Goal: Task Accomplishment & Management: Manage account settings

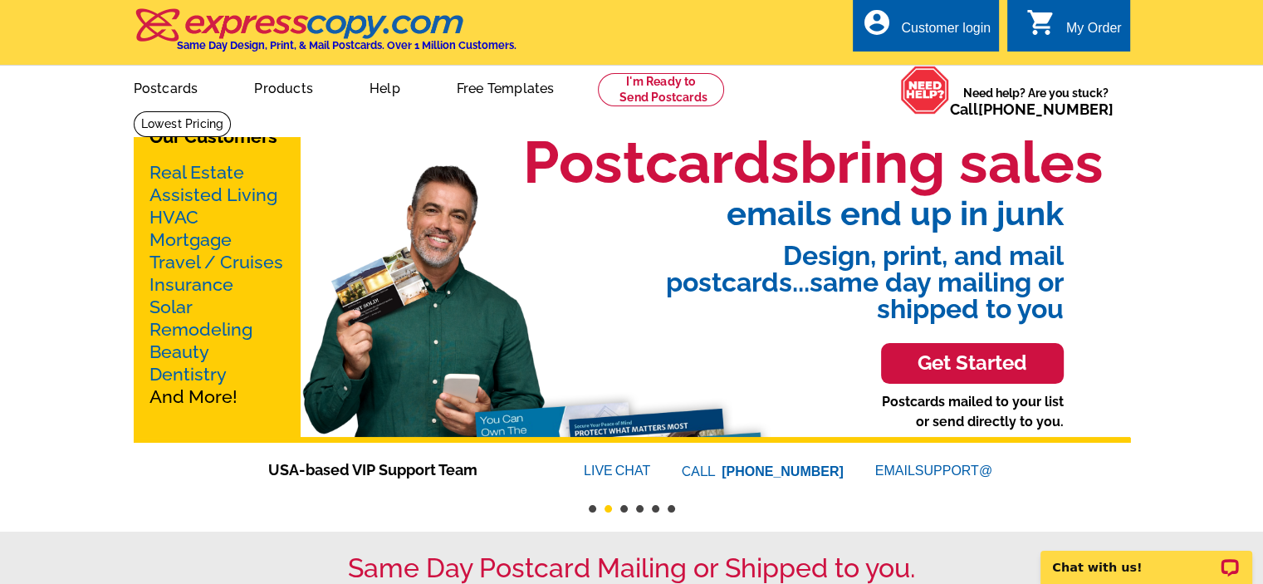
click at [923, 33] on div "Customer login" at bounding box center [946, 32] width 90 height 23
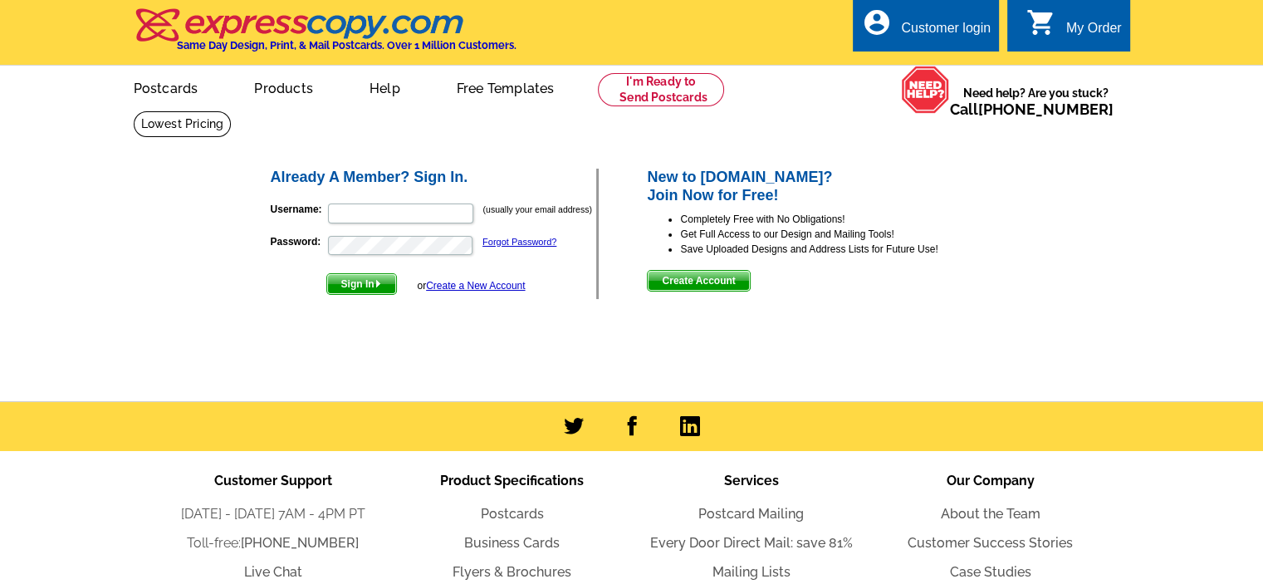
click at [1100, 175] on main "Already A Member? Sign In. Username: (usually your email address) Password: For…" at bounding box center [631, 255] width 1263 height 291
click at [1030, 169] on main "Already A Member? Sign In. Username: (usually your email address) Password: For…" at bounding box center [631, 255] width 1263 height 291
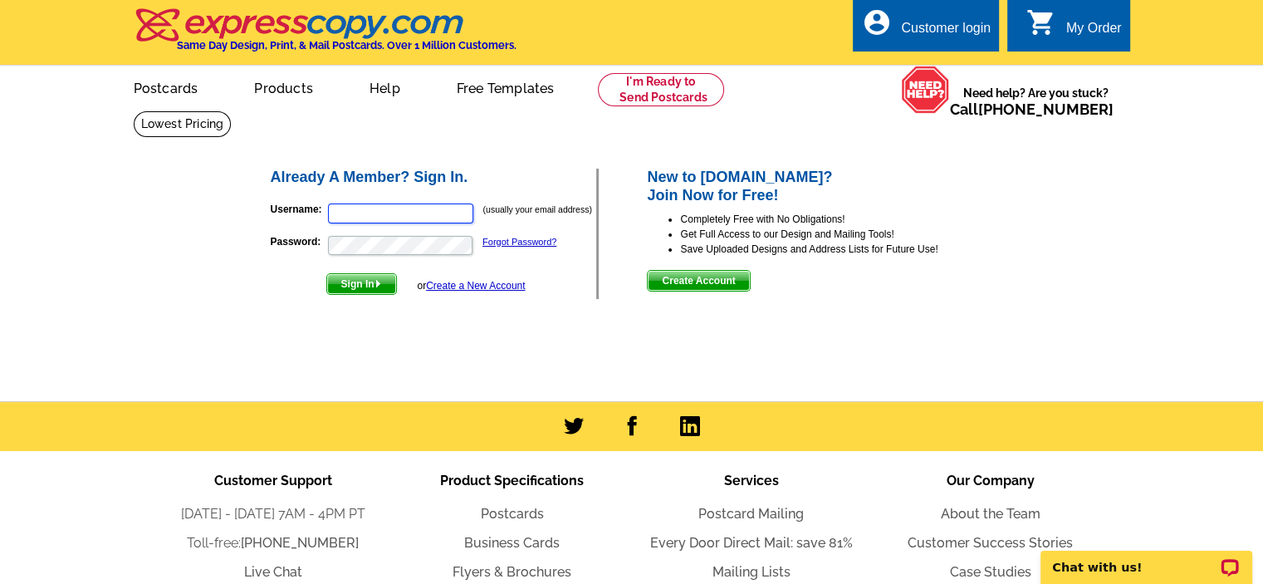
click at [340, 215] on input "Username:" at bounding box center [400, 213] width 145 height 20
type input "[EMAIL_ADDRESS][DOMAIN_NAME]"
click at [508, 145] on div "Already A Member? Sign In. Username: msoulon@elementhl.com (usually your email …" at bounding box center [633, 234] width 795 height 200
click at [1047, 210] on main "Already A Member? Sign In. Username: msoulon@elementhl.com (usually your email …" at bounding box center [631, 255] width 1263 height 291
click at [345, 213] on input "Username:" at bounding box center [400, 213] width 145 height 20
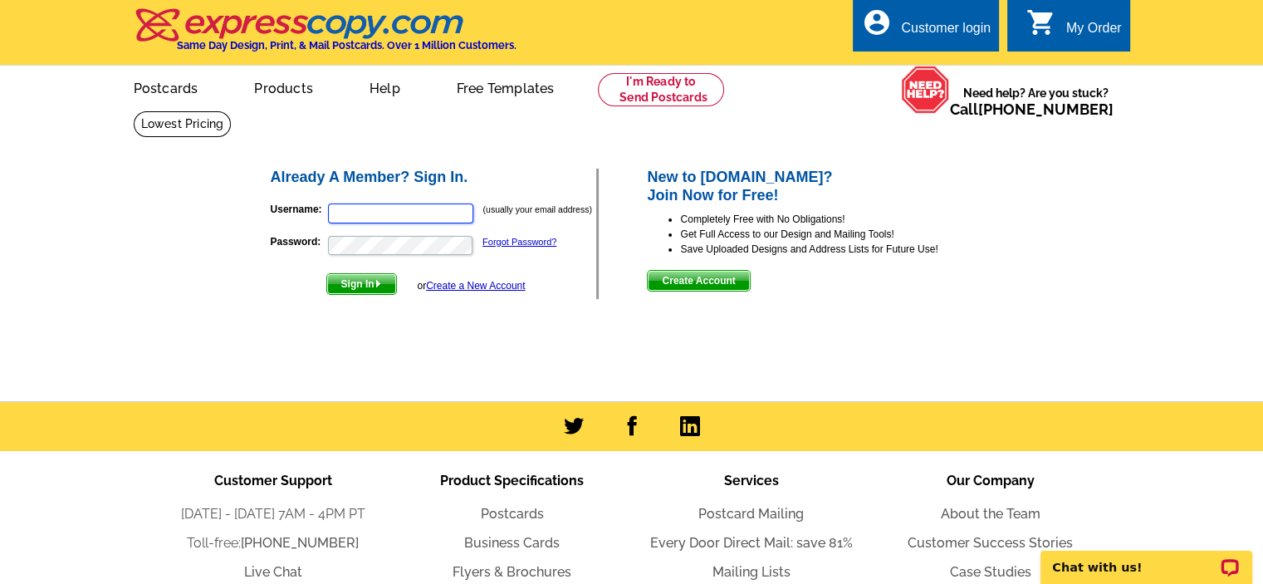
type input "[EMAIL_ADDRESS][DOMAIN_NAME]"
click at [511, 242] on link "Forgot Password?" at bounding box center [519, 242] width 74 height 10
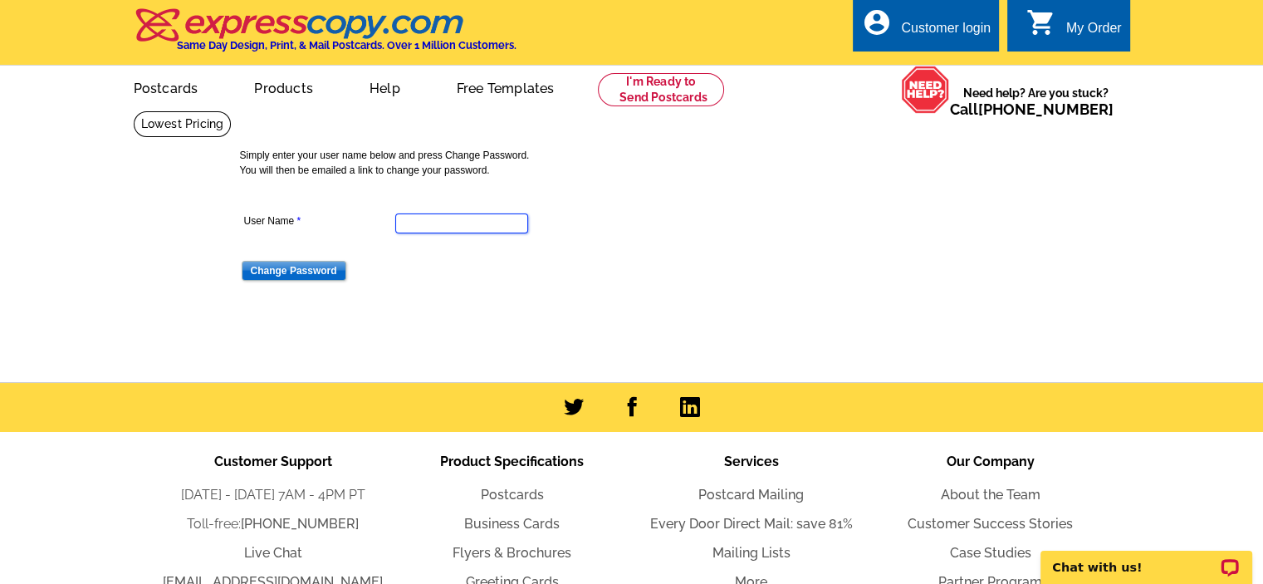
click at [414, 224] on input "User Name" at bounding box center [461, 223] width 133 height 20
type input "[EMAIL_ADDRESS][DOMAIN_NAME]"
click at [315, 271] on input "Change Password" at bounding box center [294, 271] width 105 height 20
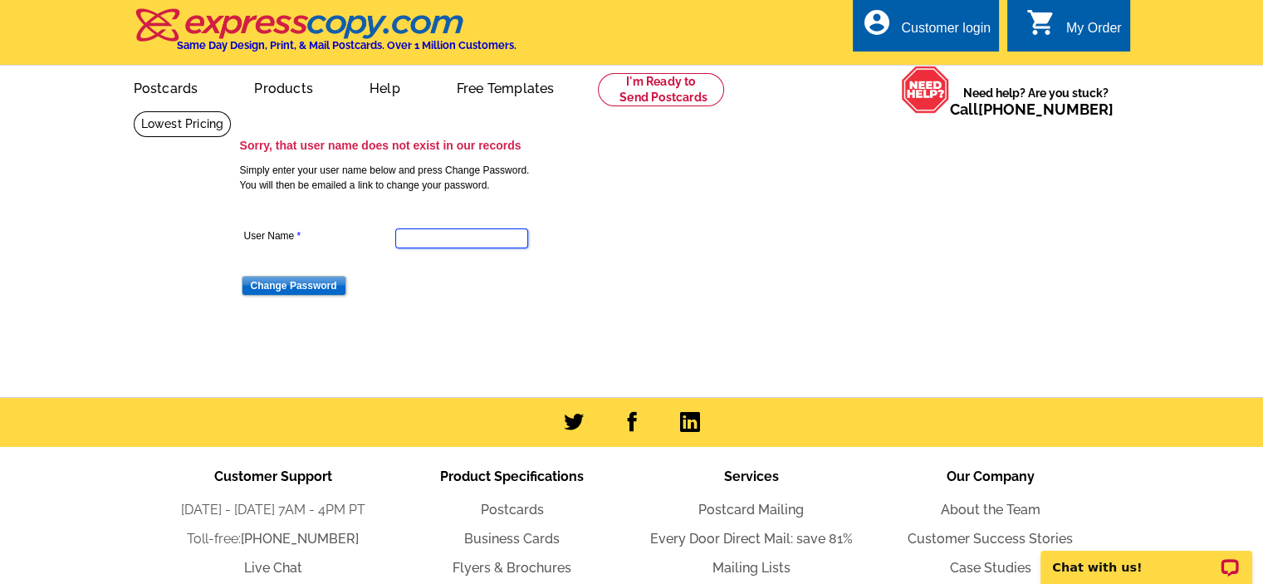
click at [406, 237] on input "User Name" at bounding box center [461, 238] width 133 height 20
click at [384, 291] on dd "Change Password" at bounding box center [461, 284] width 442 height 26
click at [641, 205] on dt at bounding box center [461, 210] width 442 height 15
click at [1053, 384] on main "Sorry, that user name does not exist in our records Simply enter your user name…" at bounding box center [631, 253] width 1263 height 286
click at [413, 235] on input "User Name" at bounding box center [461, 238] width 133 height 20
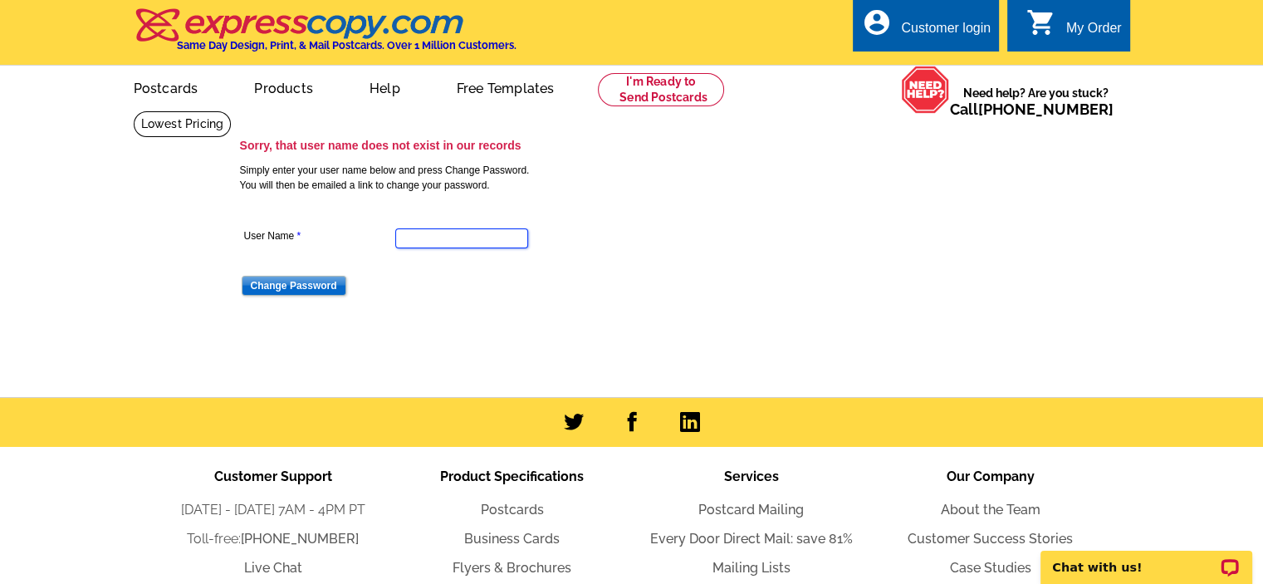
type input "msoulon@elementhl.com"
click at [618, 231] on dd "msoulon@elementhl.com" at bounding box center [461, 237] width 442 height 26
click at [271, 286] on input "Change Password" at bounding box center [294, 286] width 105 height 20
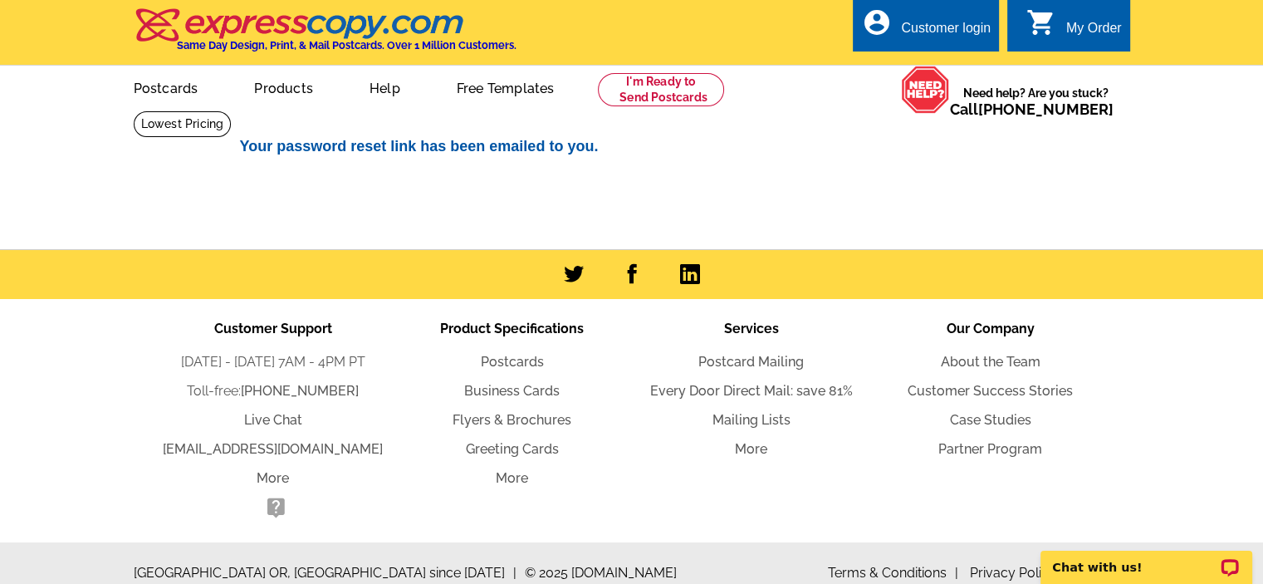
click at [617, 173] on div "Your password reset link has been emailed to you." at bounding box center [638, 158] width 805 height 48
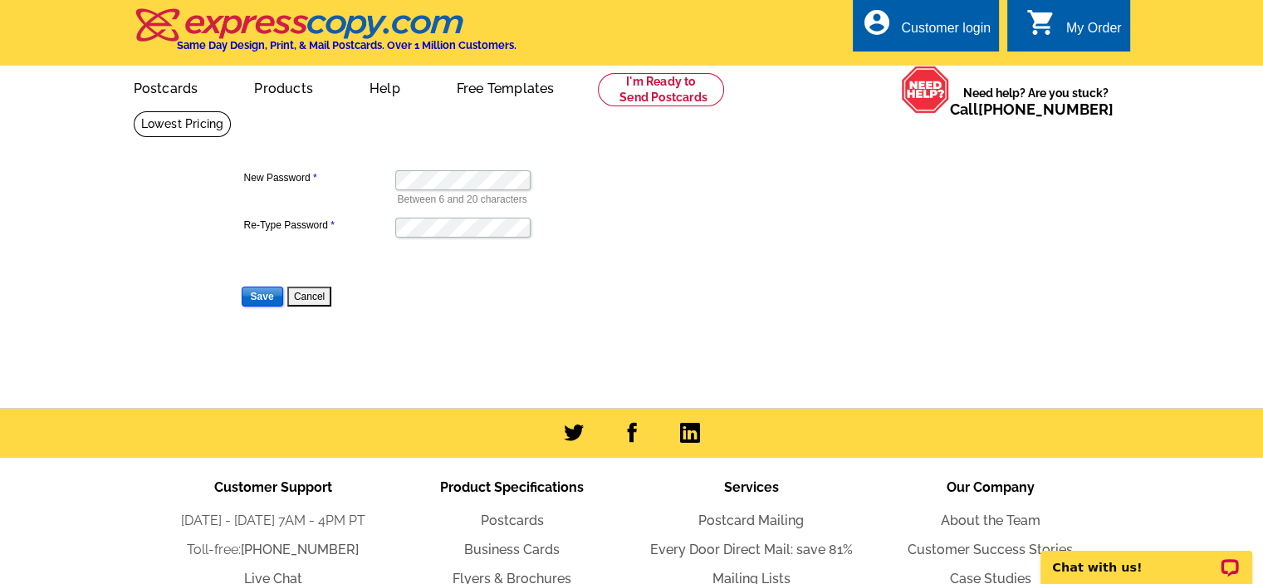
click at [262, 300] on input "Save" at bounding box center [263, 296] width 42 height 20
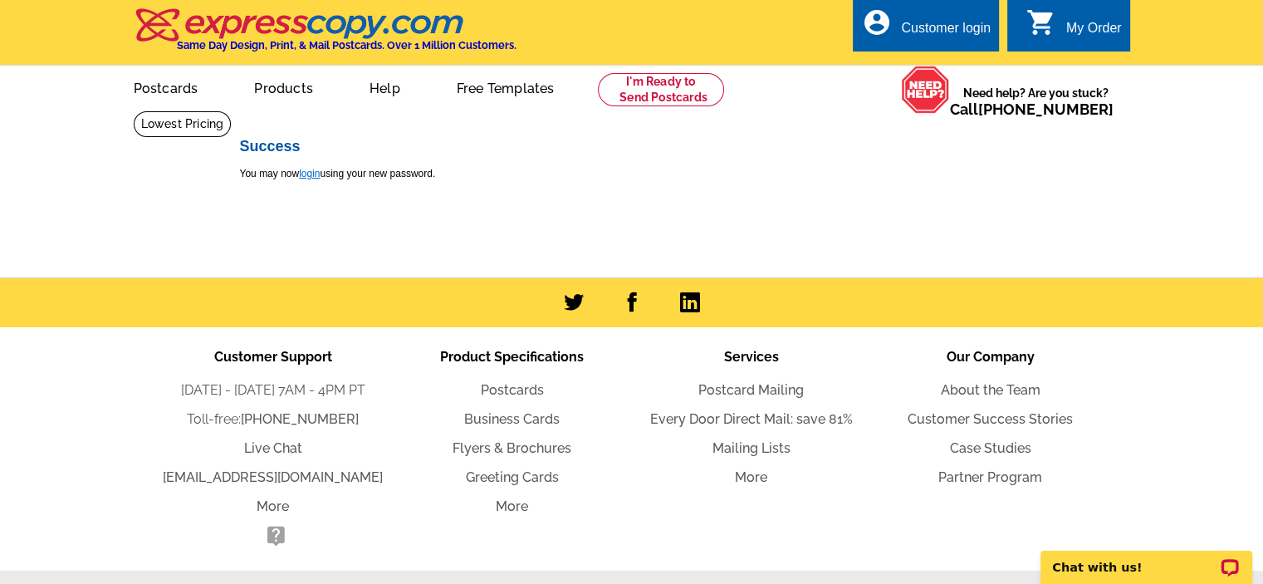
click at [312, 173] on link "login" at bounding box center [309, 174] width 21 height 12
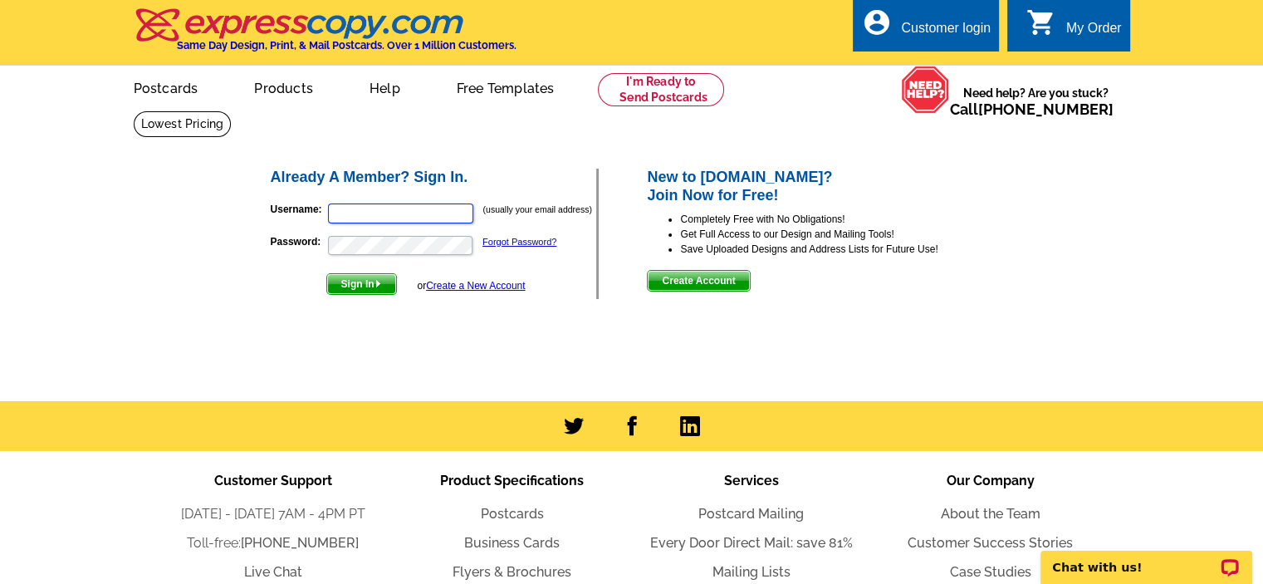
click at [364, 216] on input "Username:" at bounding box center [400, 213] width 145 height 20
type input "[EMAIL_ADDRESS][DOMAIN_NAME]"
click at [352, 288] on span "Sign In" at bounding box center [361, 284] width 69 height 20
